Goal: Find specific page/section: Find specific page/section

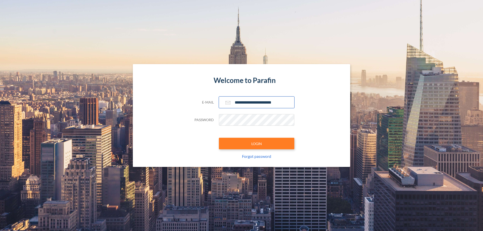
type input "**********"
click at [257, 144] on button "LOGIN" at bounding box center [256, 144] width 75 height 12
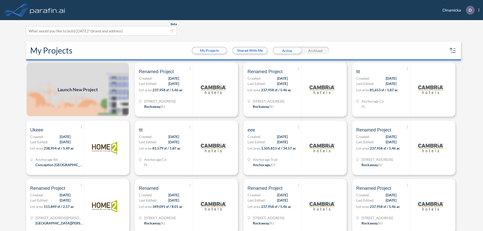
scroll to position [1, 0]
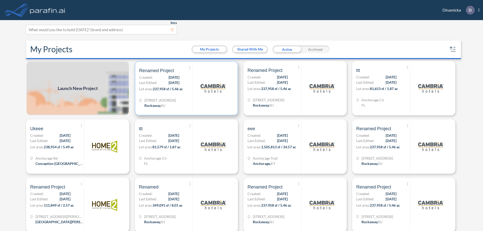
click at [185, 88] on p "Lot area: 237,958 sf / 5.46 ac" at bounding box center [165, 89] width 53 height 7
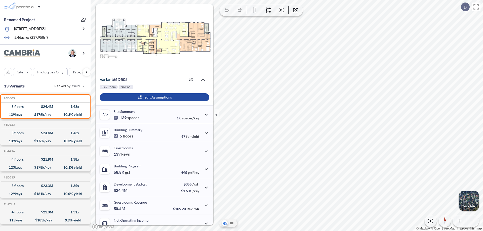
scroll to position [25, 0]
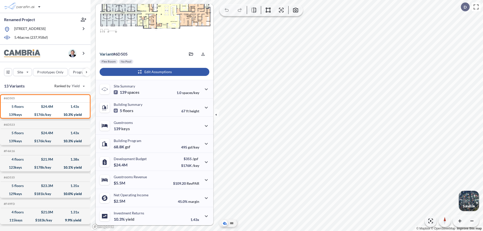
click at [154, 72] on div "button" at bounding box center [155, 72] width 110 height 8
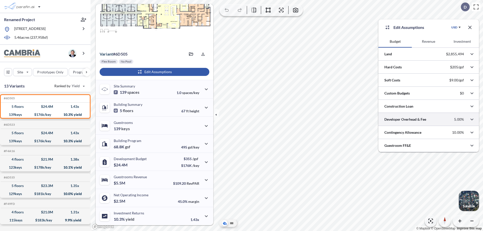
click at [429, 120] on div at bounding box center [428, 119] width 101 height 13
